Goal: Communication & Community: Answer question/provide support

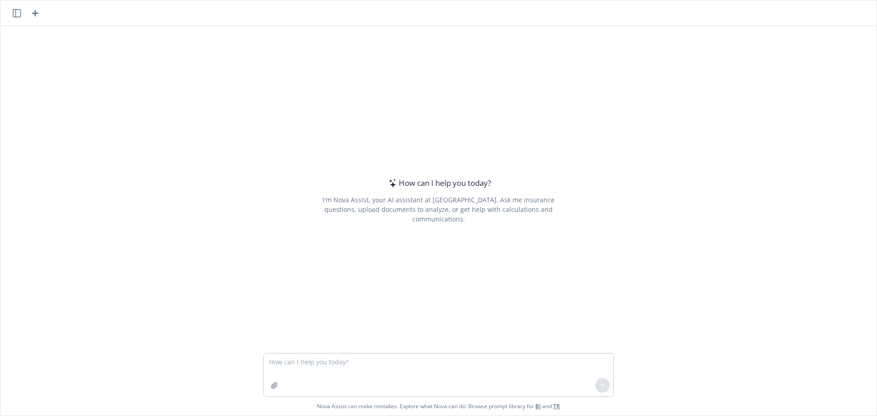
click at [338, 362] on textarea at bounding box center [438, 374] width 350 height 43
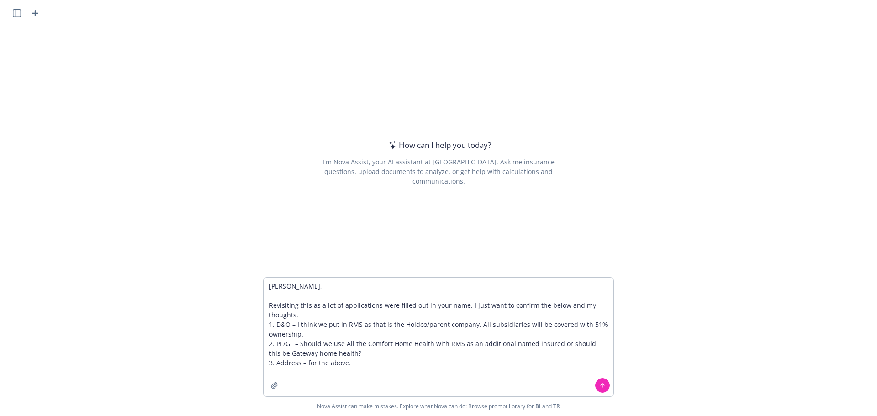
type textarea "[PERSON_NAME], Revisiting this as a lot of applications were filled out in your…"
click at [602, 387] on icon at bounding box center [602, 386] width 0 height 4
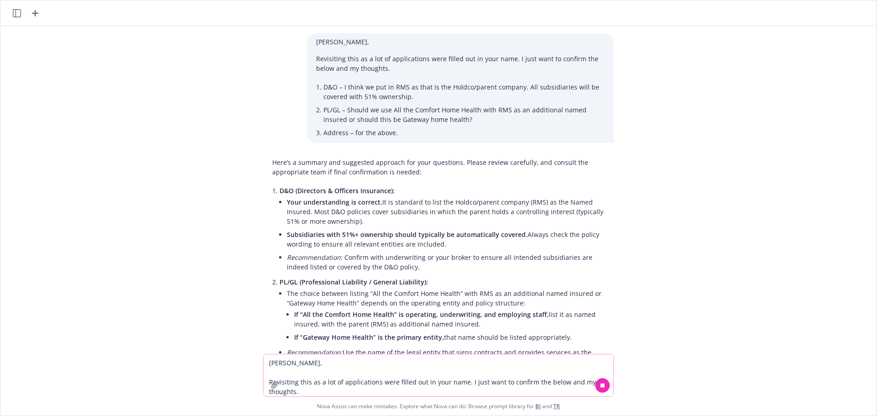
click at [352, 363] on textarea "[PERSON_NAME], Revisiting this as a lot of applications were filled out in your…" at bounding box center [438, 375] width 350 height 42
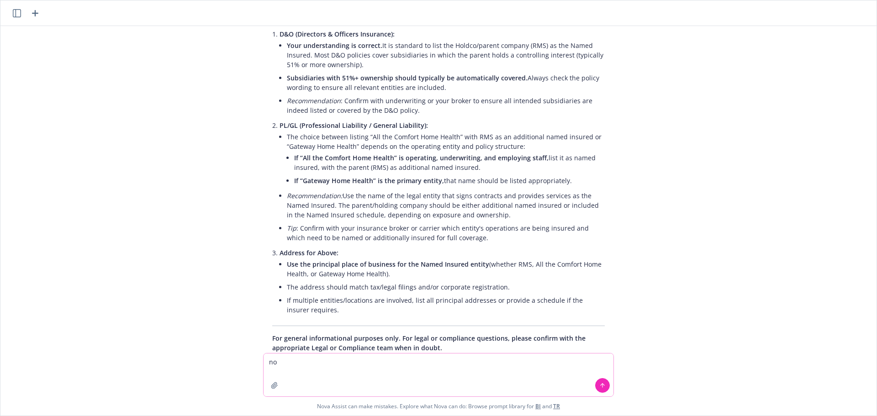
scroll to position [208, 0]
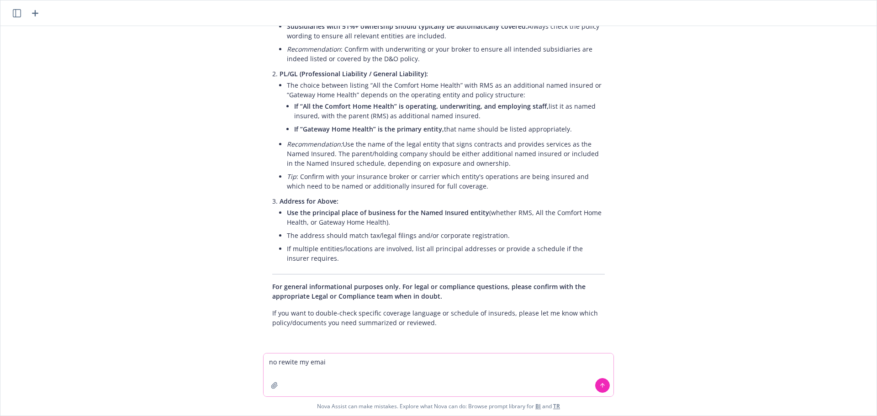
type textarea "no rewite my email"
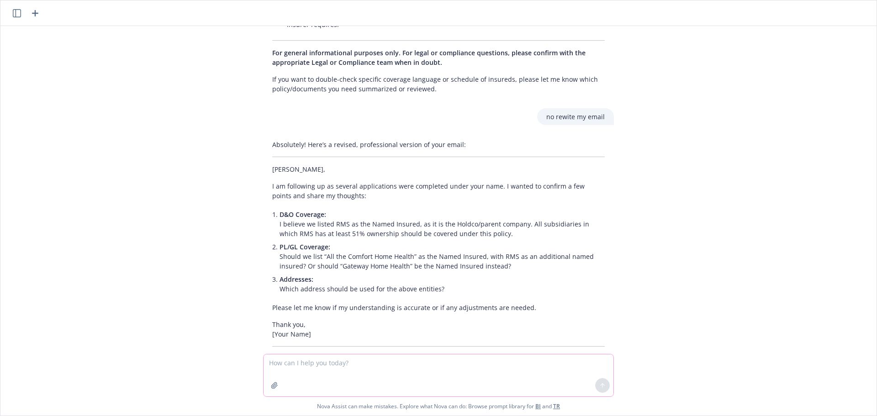
scroll to position [477, 0]
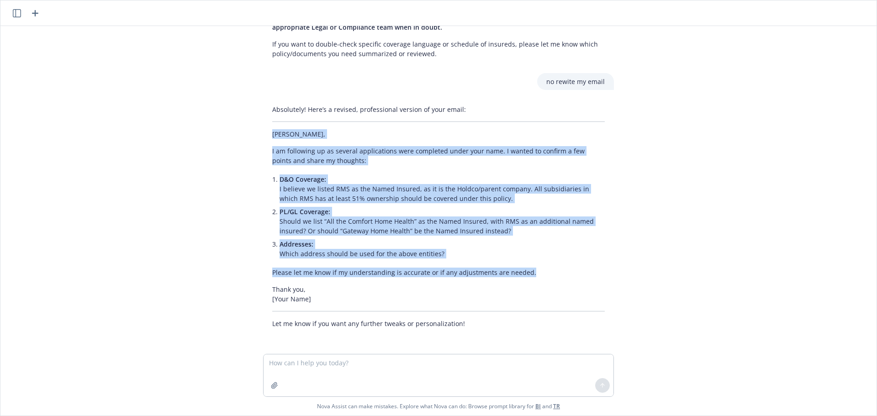
drag, startPoint x: 525, startPoint y: 275, endPoint x: 264, endPoint y: 132, distance: 297.1
click at [264, 132] on div "Absolutely! Here’s a revised, professional version of your email: [PERSON_NAME]…" at bounding box center [438, 216] width 351 height 231
copy div "[PERSON_NAME], I am following up as several applications were completed under y…"
